Goal: Entertainment & Leisure: Consume media (video, audio)

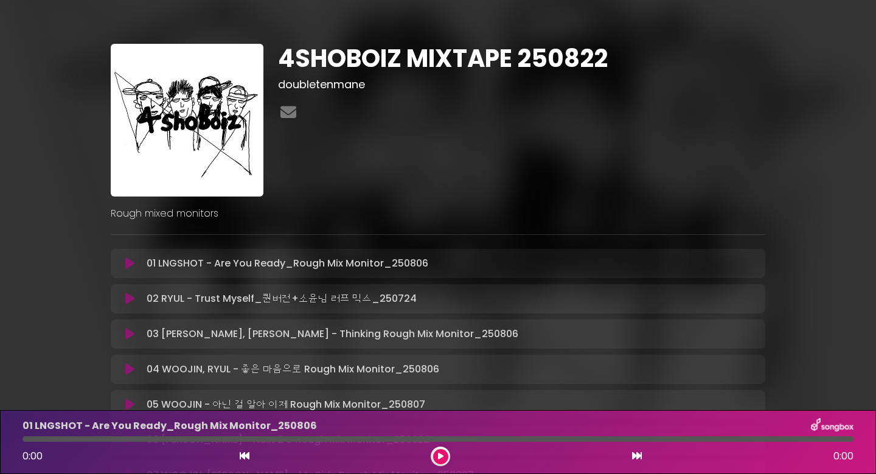
scroll to position [148, 0]
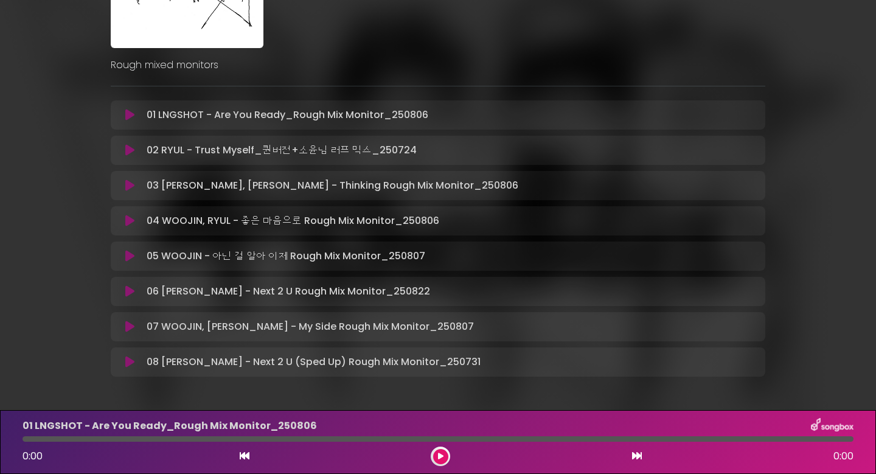
click at [80, 166] on div "4SHOBOIZ MIXTAPE 250822 doubletenmane" at bounding box center [437, 131] width 803 height 531
click at [125, 114] on icon at bounding box center [129, 115] width 9 height 12
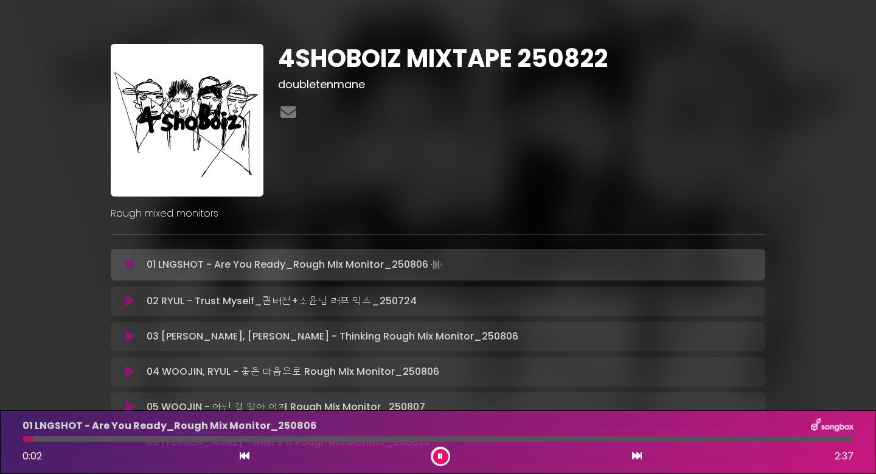
scroll to position [39, 0]
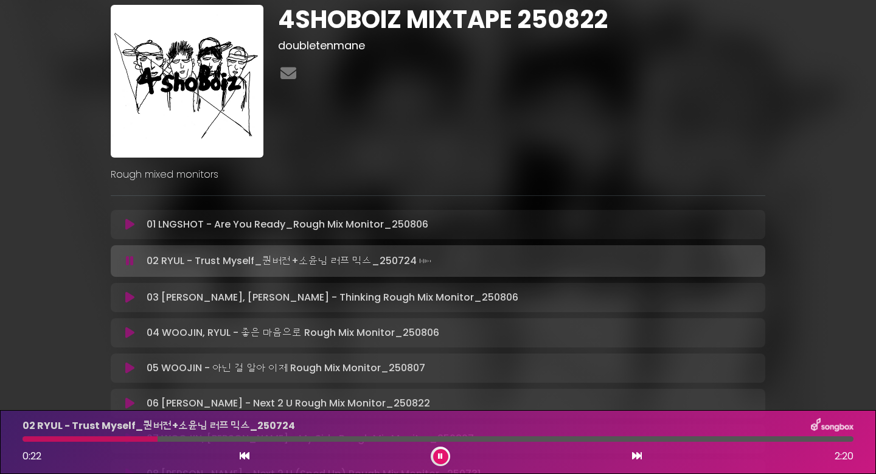
click at [401, 163] on div "Rough mixed monitors" at bounding box center [437, 170] width 669 height 24
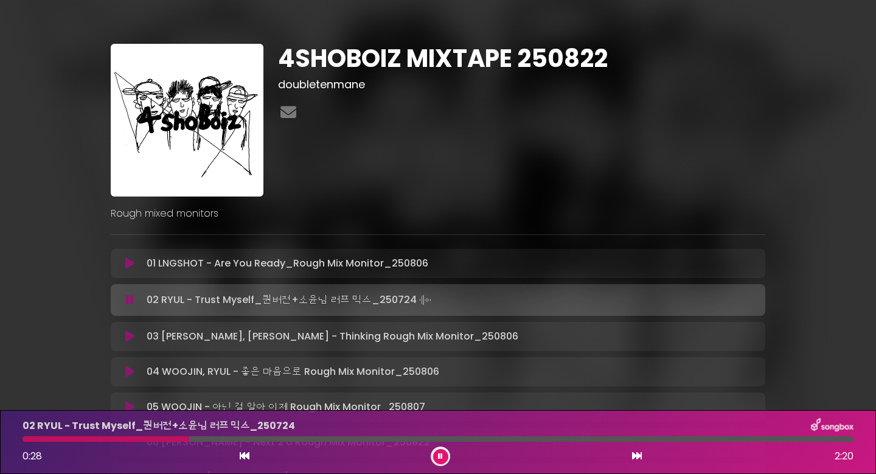
scroll to position [0, 0]
click at [342, 195] on div "4SHOBOIZ MIXTAPE 250822 doubletenmane" at bounding box center [522, 120] width 502 height 153
click at [66, 233] on div "4SHOBOIZ MIXTAPE 250822 doubletenmane" at bounding box center [437, 281] width 803 height 533
click at [75, 236] on div "4SHOBOIZ MIXTAPE 250822 doubletenmane" at bounding box center [437, 281] width 803 height 533
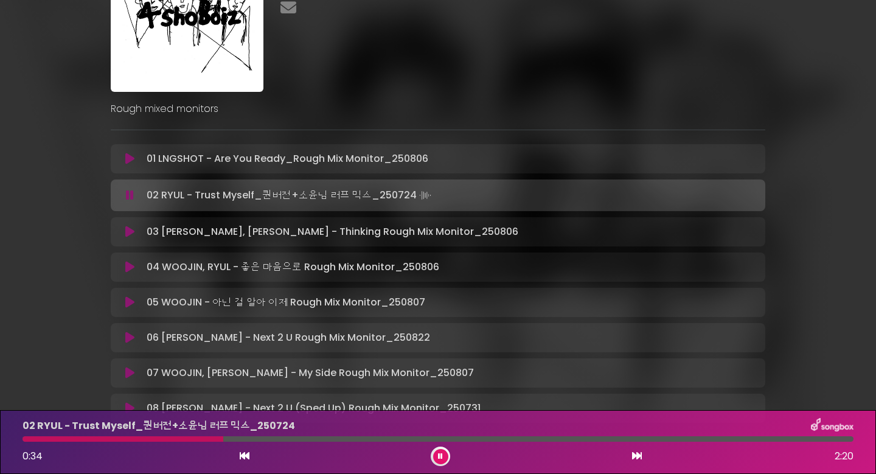
scroll to position [103, 0]
click at [125, 232] on icon at bounding box center [129, 233] width 9 height 12
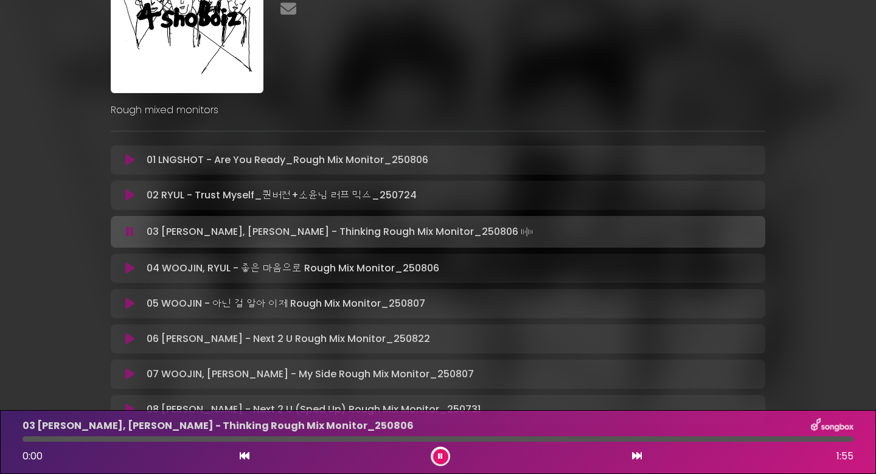
click at [63, 267] on div "4SHOBOIZ MIXTAPE 250822 doubletenmane" at bounding box center [437, 177] width 803 height 533
click at [71, 329] on div "4SHOBOIZ MIXTAPE 250822 doubletenmane" at bounding box center [437, 177] width 803 height 533
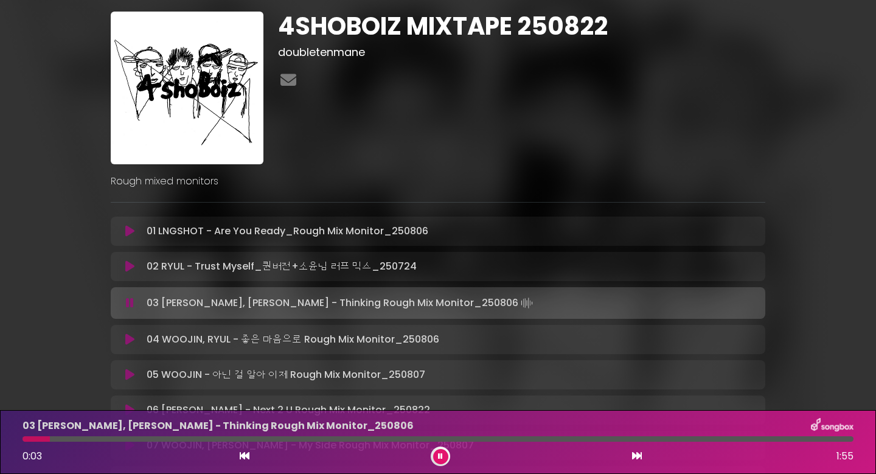
click at [81, 310] on div "4SHOBOIZ MIXTAPE 250822 doubletenmane" at bounding box center [437, 248] width 803 height 533
click at [108, 442] on div "03 [PERSON_NAME], [PERSON_NAME] - Thinking Rough Mix Monitor_[DATE] 0:06 1:55" at bounding box center [438, 442] width 846 height 48
click at [129, 440] on div at bounding box center [438, 438] width 831 height 5
click at [65, 307] on div "4SHOBOIZ MIXTAPE 250822 doubletenmane" at bounding box center [437, 248] width 803 height 533
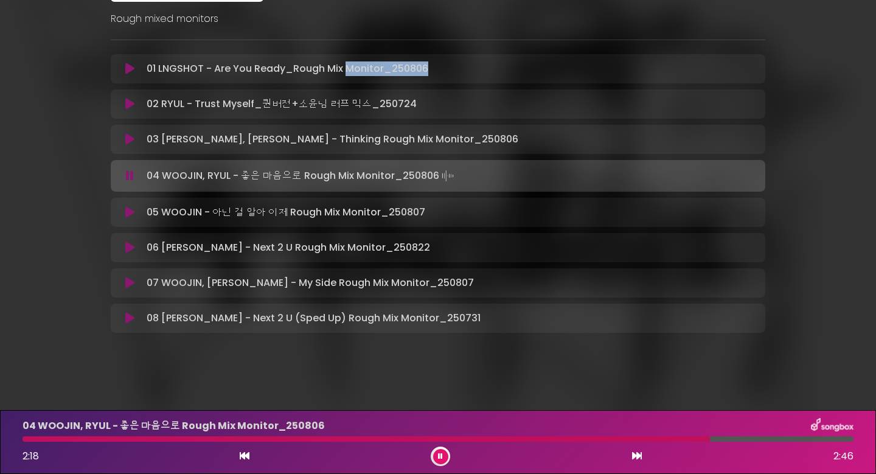
scroll to position [195, 0]
click at [790, 121] on div "4SHOBOIZ MIXTAPE 250822 doubletenmane" at bounding box center [437, 86] width 803 height 533
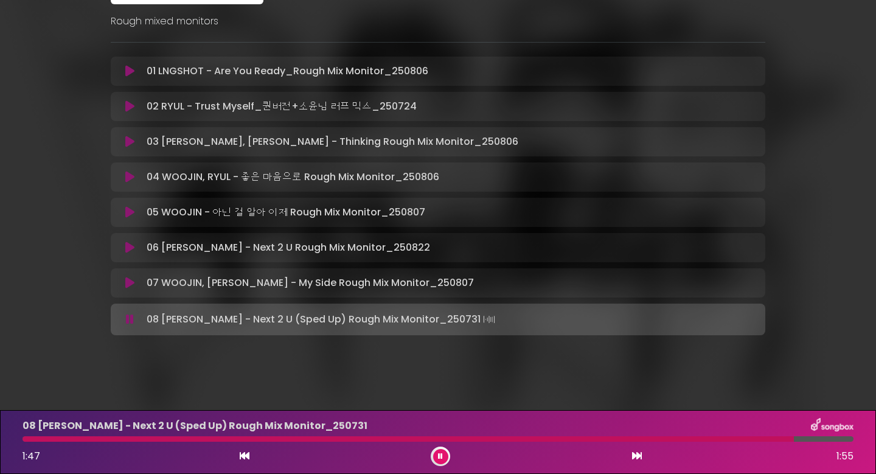
click at [129, 278] on icon at bounding box center [129, 283] width 9 height 12
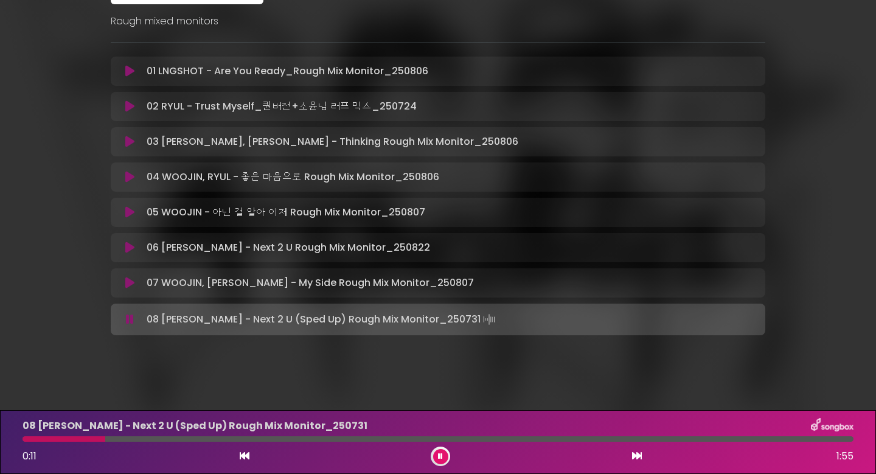
scroll to position [195, 0]
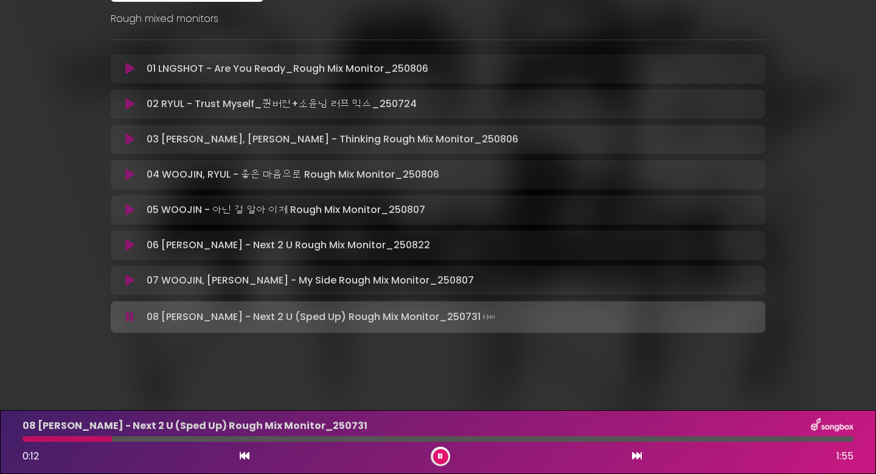
click at [450, 462] on div "0:12 1:55" at bounding box center [438, 455] width 846 height 19
click at [446, 460] on button at bounding box center [440, 456] width 15 height 15
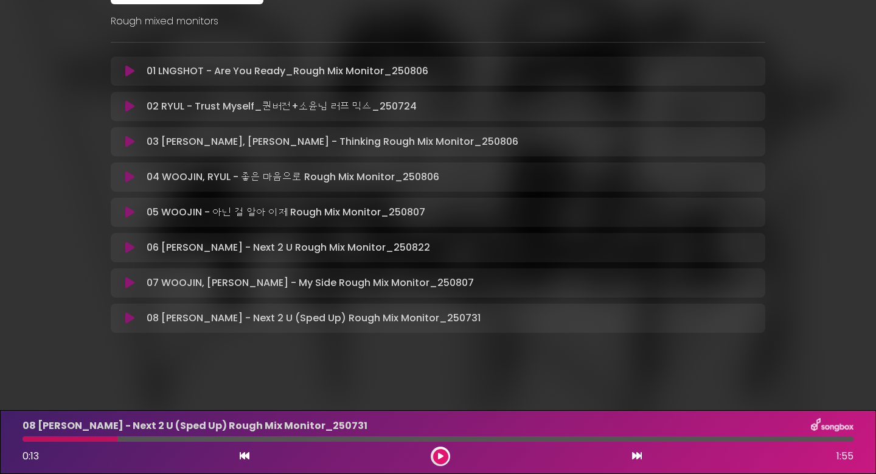
scroll to position [192, 0]
click at [433, 379] on div "4SHOBOIZ MIXTAPE 250822 doubletenmane Rough mixed monitors" at bounding box center [438, 95] width 876 height 575
click at [122, 69] on button at bounding box center [130, 71] width 24 height 12
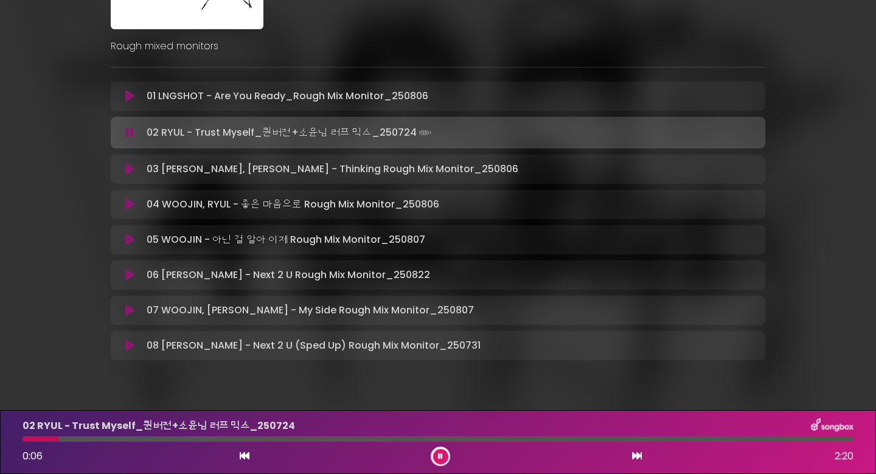
scroll to position [195, 0]
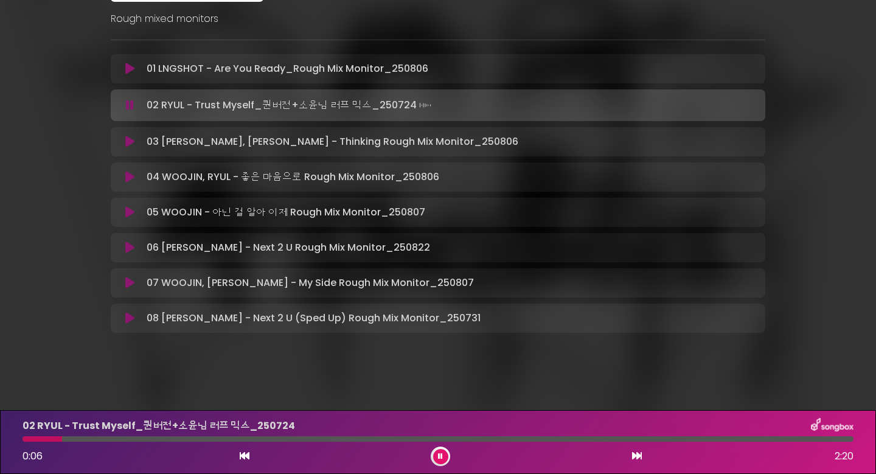
click at [440, 451] on button at bounding box center [440, 456] width 15 height 15
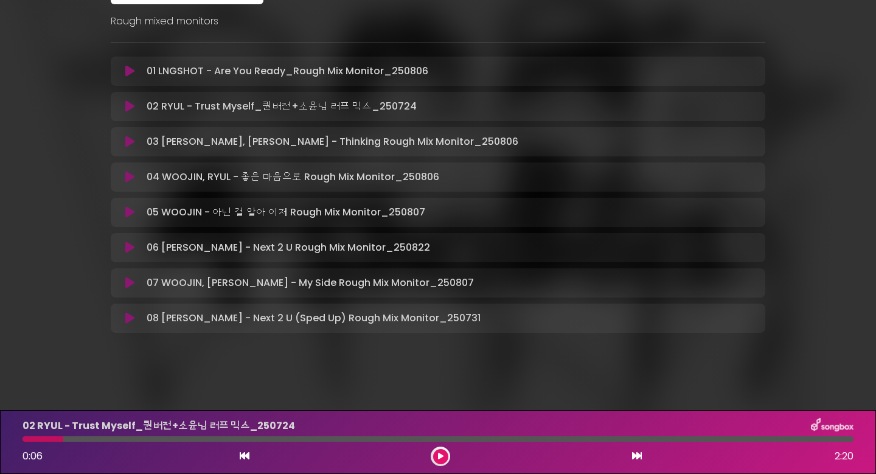
click at [169, 348] on div "4SHOBOIZ MIXTAPE 250822 doubletenmane" at bounding box center [438, 87] width 655 height 531
click at [134, 286] on icon at bounding box center [129, 283] width 9 height 12
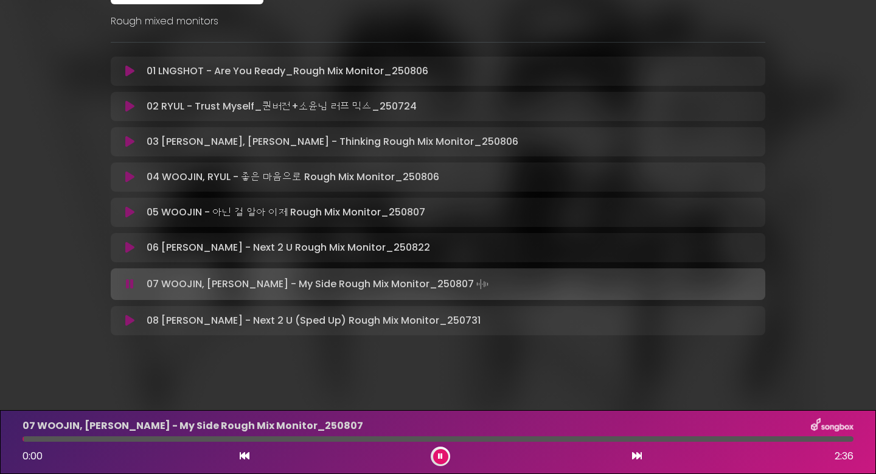
click at [159, 440] on div at bounding box center [438, 438] width 831 height 5
click at [268, 381] on div "4SHOBOIZ MIXTAPE 250822 doubletenmane Rough mixed monitors" at bounding box center [438, 96] width 876 height 577
click at [304, 381] on div "4SHOBOIZ MIXTAPE 250822 doubletenmane Rough mixed monitors" at bounding box center [438, 96] width 876 height 577
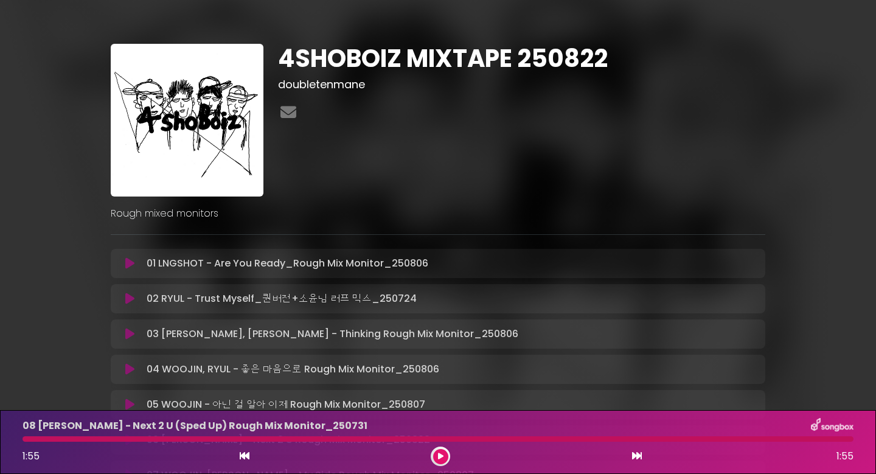
scroll to position [0, 0]
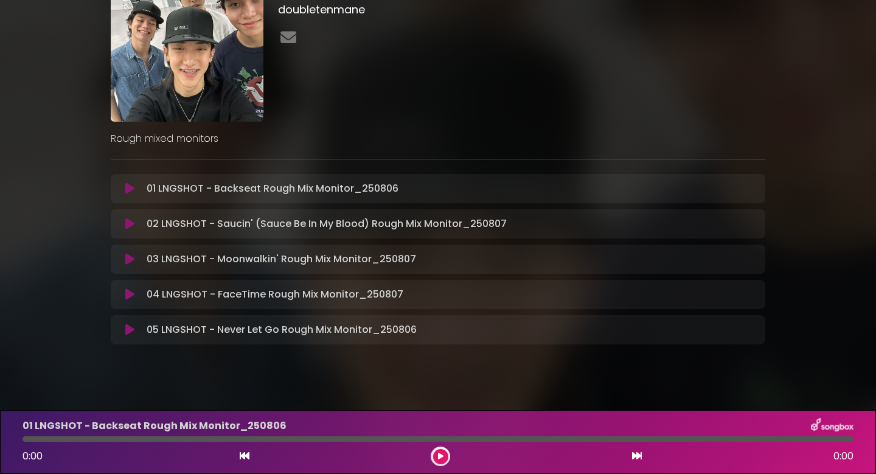
scroll to position [85, 0]
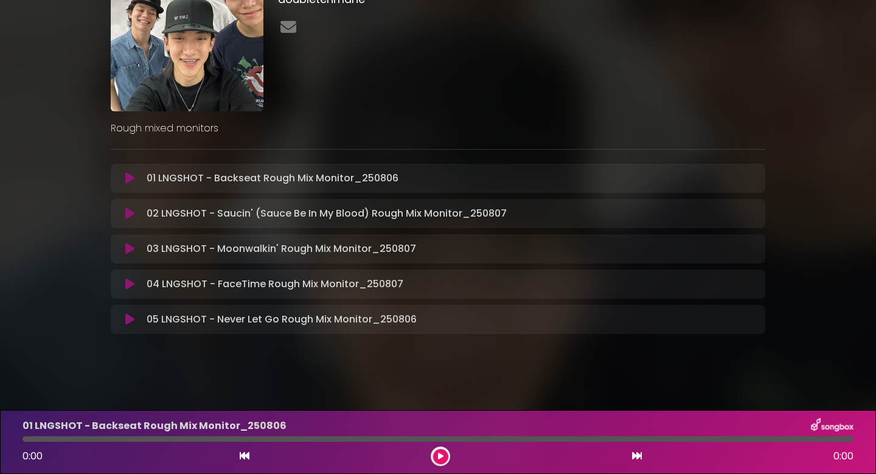
click at [59, 218] on div "SHOT CALLERS 250807 doubletenmane Rough mixed monitors" at bounding box center [437, 141] width 803 height 425
click at [130, 207] on icon at bounding box center [129, 213] width 9 height 12
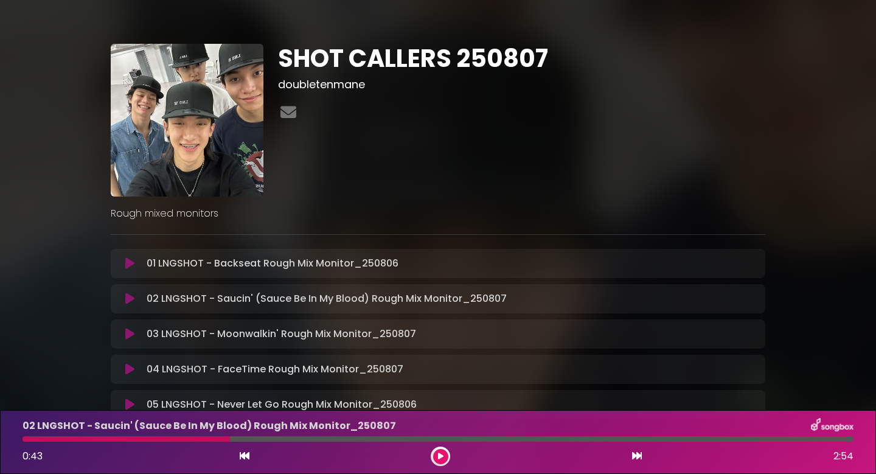
scroll to position [0, 0]
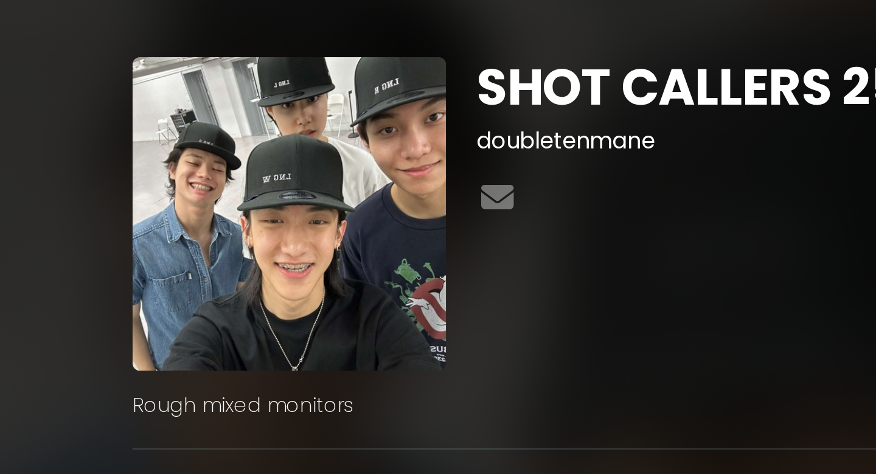
click at [294, 78] on h3 "doubletenmane" at bounding box center [521, 84] width 487 height 13
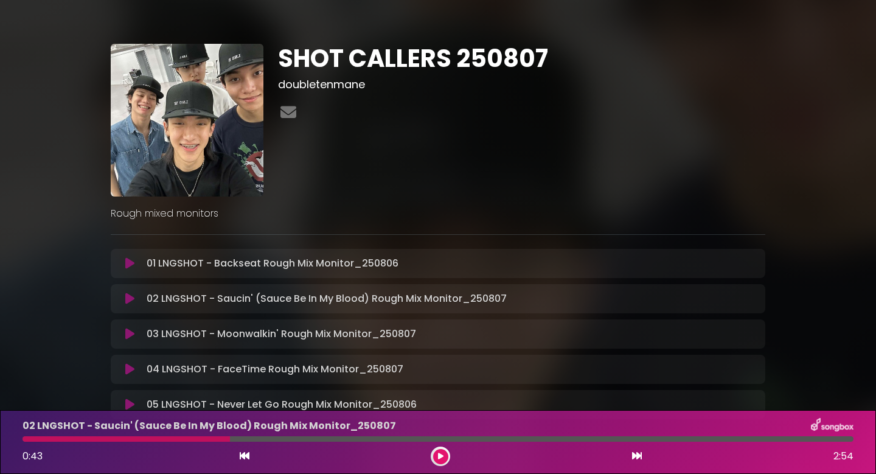
click at [123, 298] on button at bounding box center [130, 299] width 24 height 12
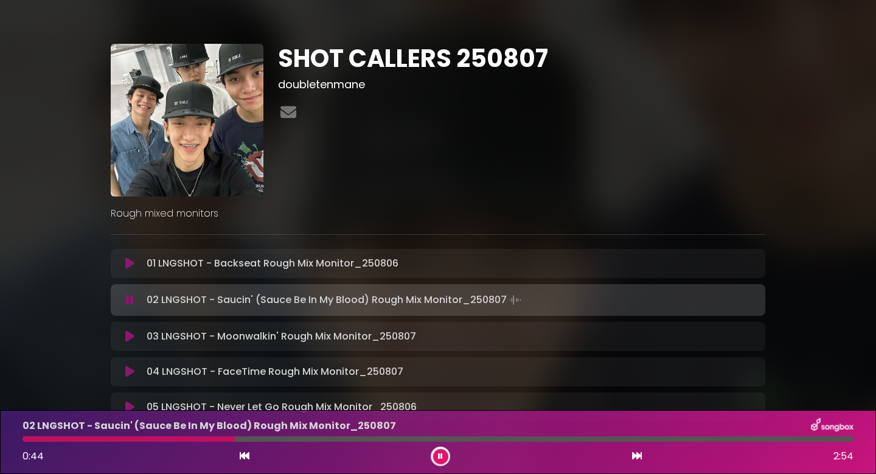
click at [32, 441] on div at bounding box center [129, 438] width 212 height 5
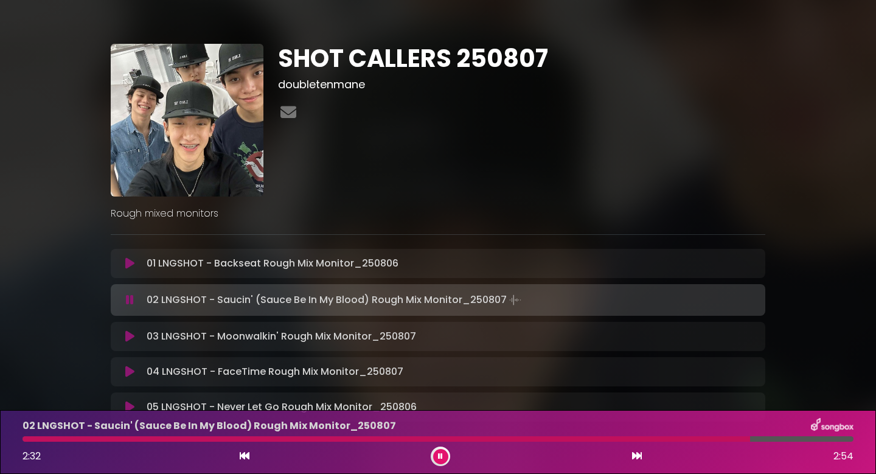
click at [498, 109] on div at bounding box center [521, 113] width 487 height 24
click at [131, 263] on icon at bounding box center [129, 263] width 9 height 12
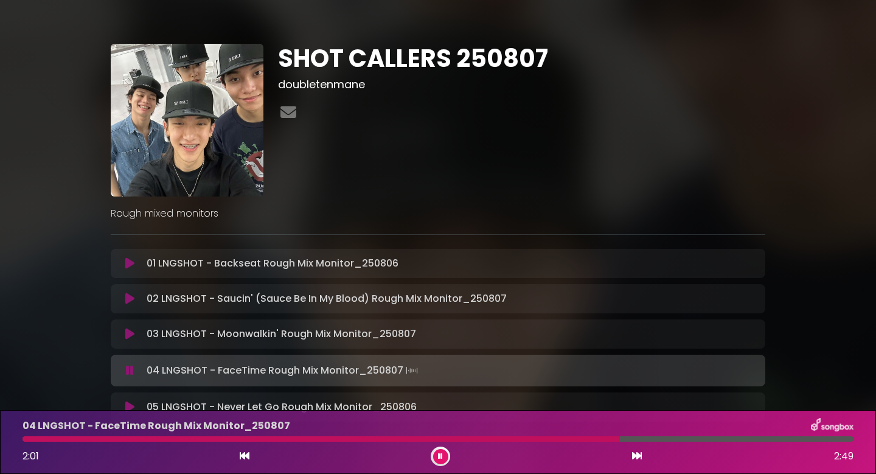
click at [440, 442] on div "04 LNGSHOT - FaceTime Rough Mix Monitor_250807 2:01 2:49" at bounding box center [438, 442] width 846 height 48
click at [440, 441] on div at bounding box center [324, 438] width 603 height 5
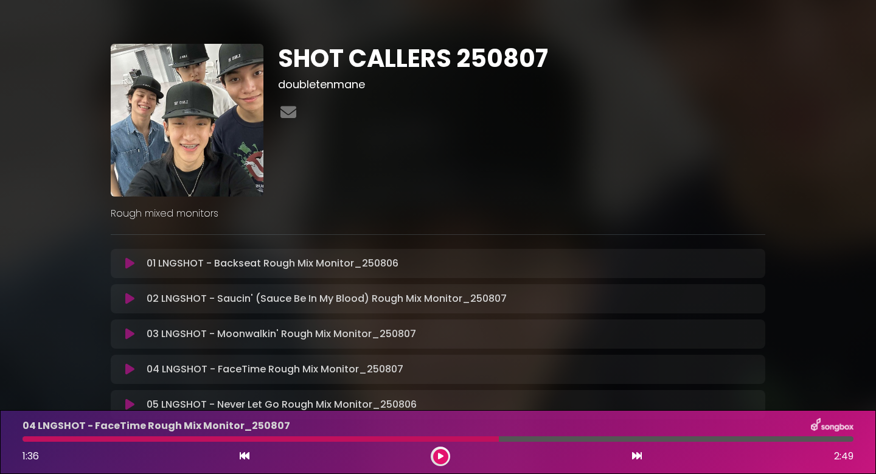
click at [645, 173] on div "SHOT CALLERS 250807 doubletenmane" at bounding box center [522, 120] width 502 height 153
click at [503, 238] on div "SHOT CALLERS 250807 doubletenmane Rough mixed monitors" at bounding box center [437, 234] width 669 height 381
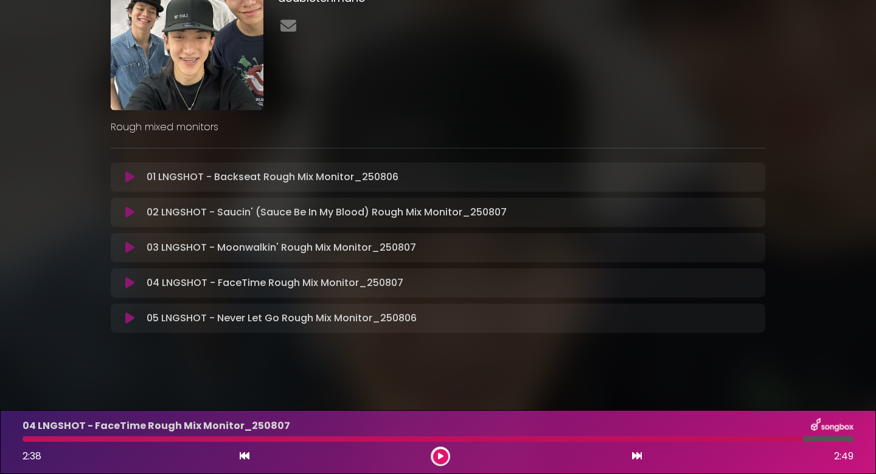
click at [445, 456] on button at bounding box center [440, 456] width 15 height 15
click at [238, 205] on p "02 LNGSHOT - Saucin' (Sauce Be In My Blood) Rough Mix Monitor_250807 Loading Tr…" at bounding box center [327, 212] width 360 height 15
click at [137, 216] on button at bounding box center [130, 212] width 24 height 12
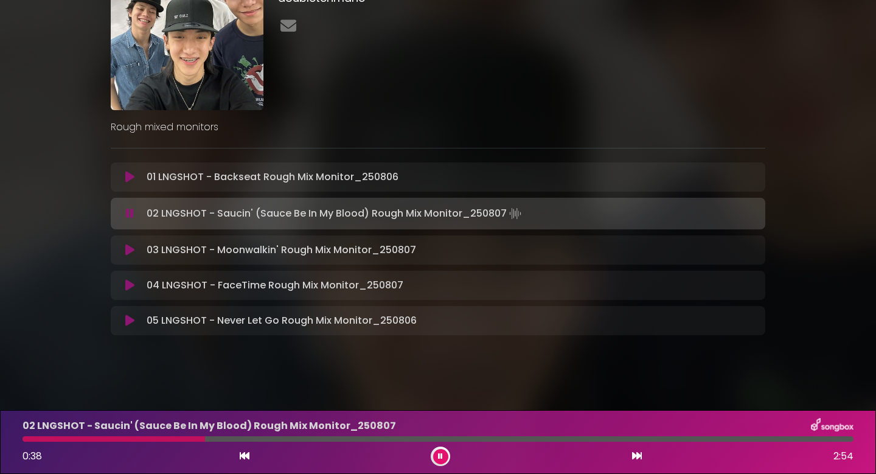
click at [301, 366] on div "SHOT CALLERS 250807 doubletenmane Rough mixed monitors ×" at bounding box center [438, 149] width 876 height 471
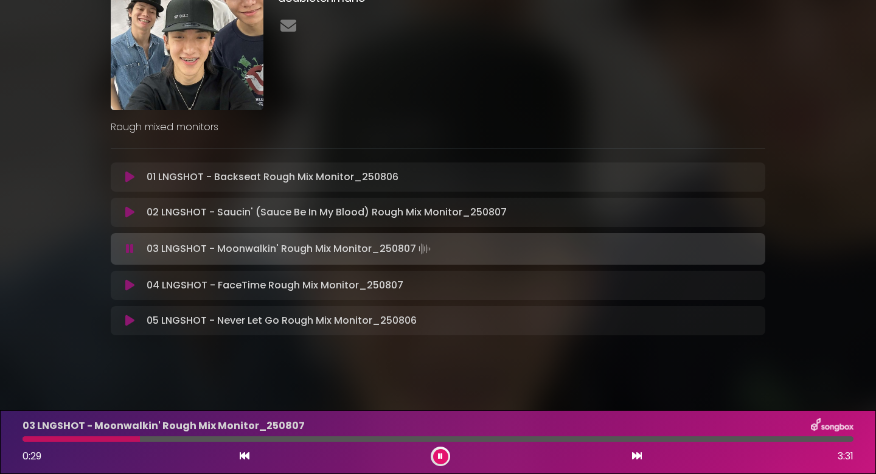
scroll to position [89, 0]
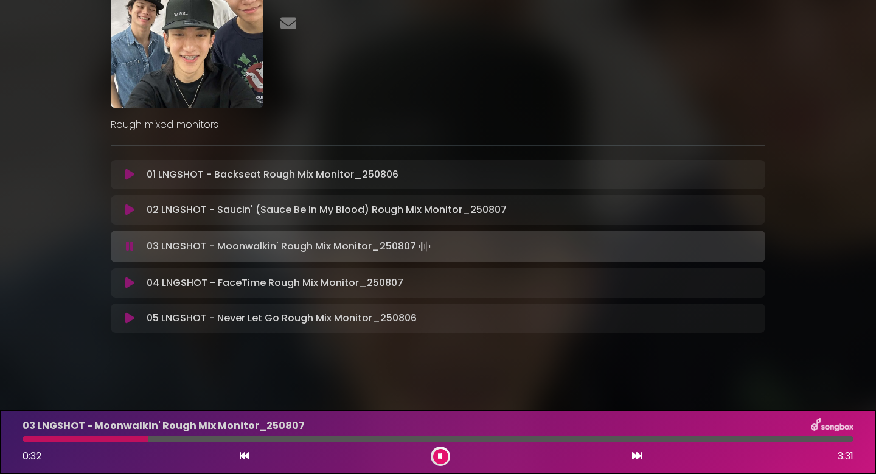
click at [441, 460] on button at bounding box center [440, 456] width 15 height 15
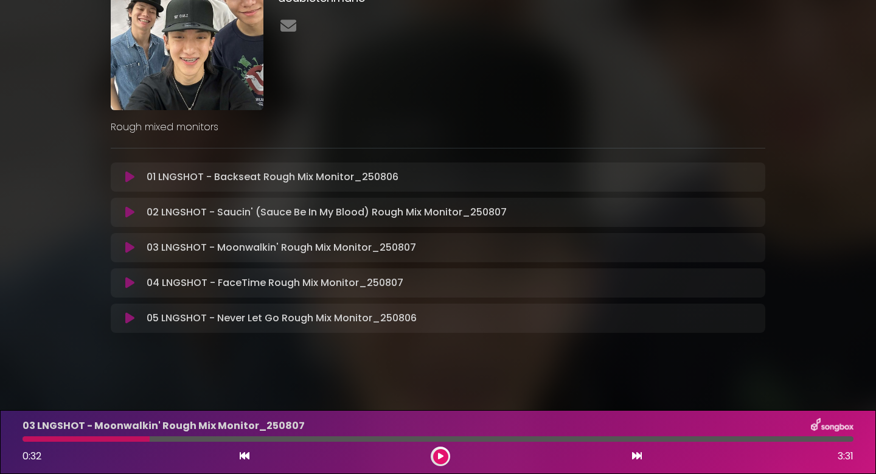
scroll to position [86, 0]
click at [445, 352] on div "SHOT CALLERS 250807 doubletenmane" at bounding box center [438, 140] width 655 height 425
click at [304, 381] on div "SHOT CALLERS 250807 doubletenmane Rough mixed monitors ×" at bounding box center [438, 148] width 876 height 469
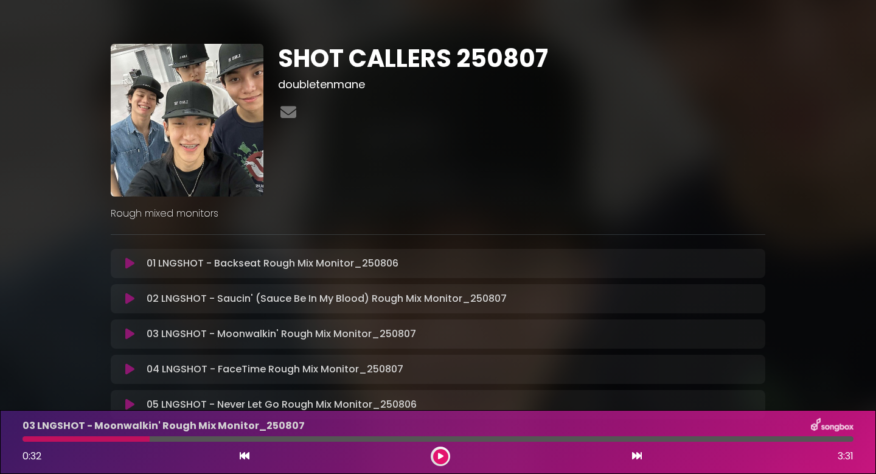
scroll to position [0, 0]
click at [127, 296] on icon at bounding box center [129, 299] width 9 height 12
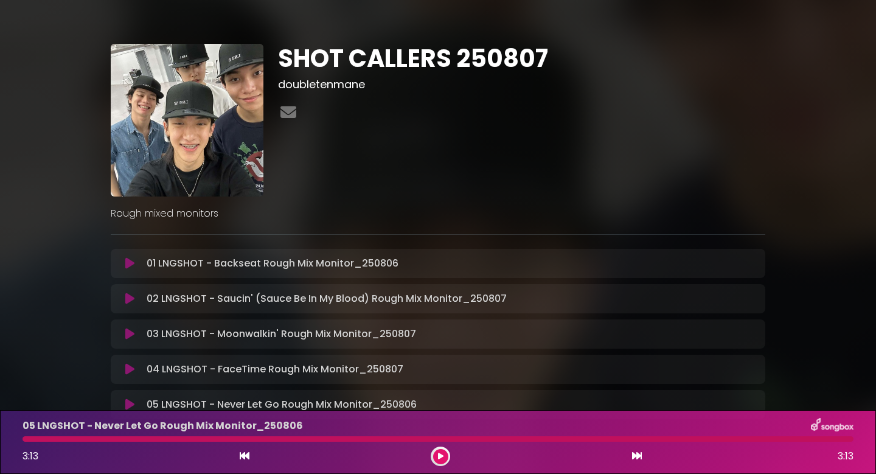
click at [488, 220] on p "Rough mixed monitors" at bounding box center [438, 213] width 655 height 15
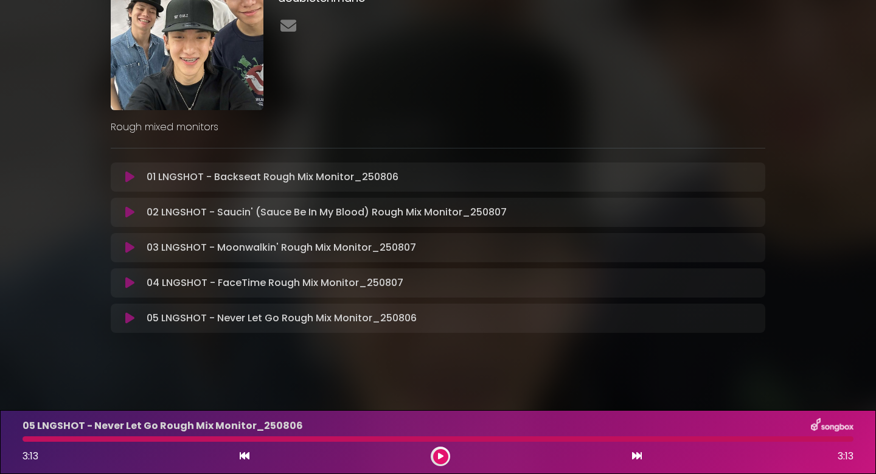
scroll to position [86, 0]
